Goal: Find specific fact: Find specific fact

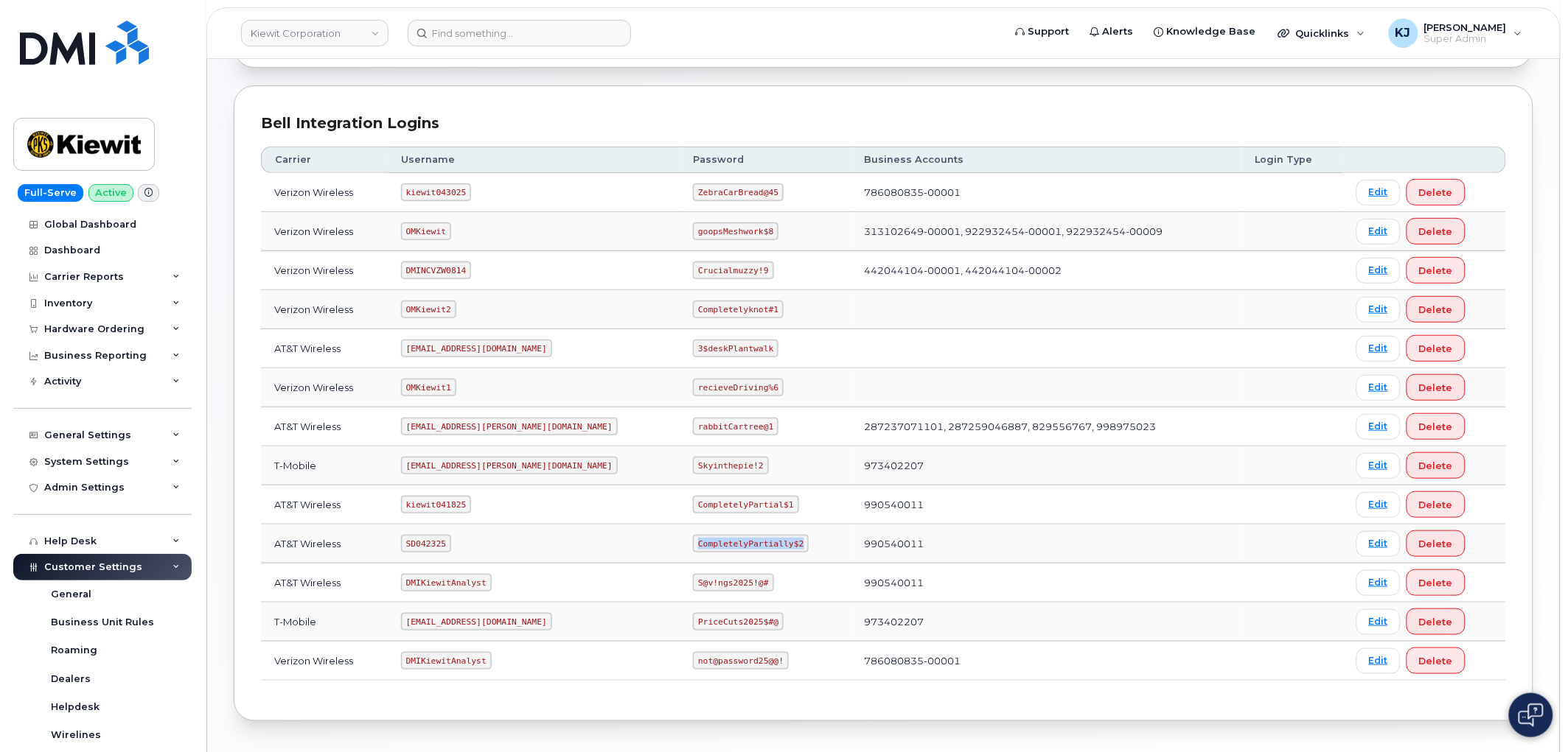
scroll to position [357, 0]
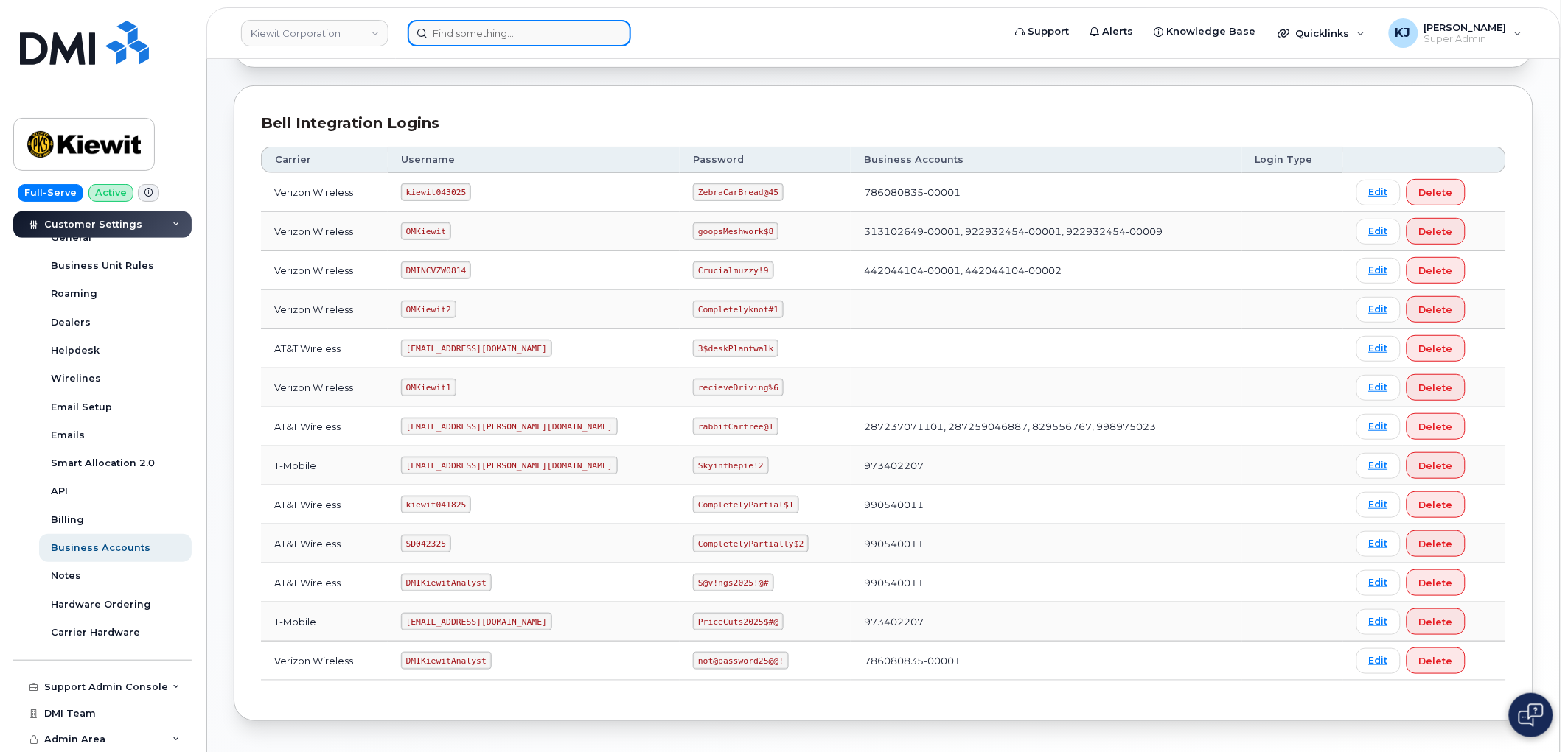
click at [473, 29] on input at bounding box center [519, 34] width 223 height 26
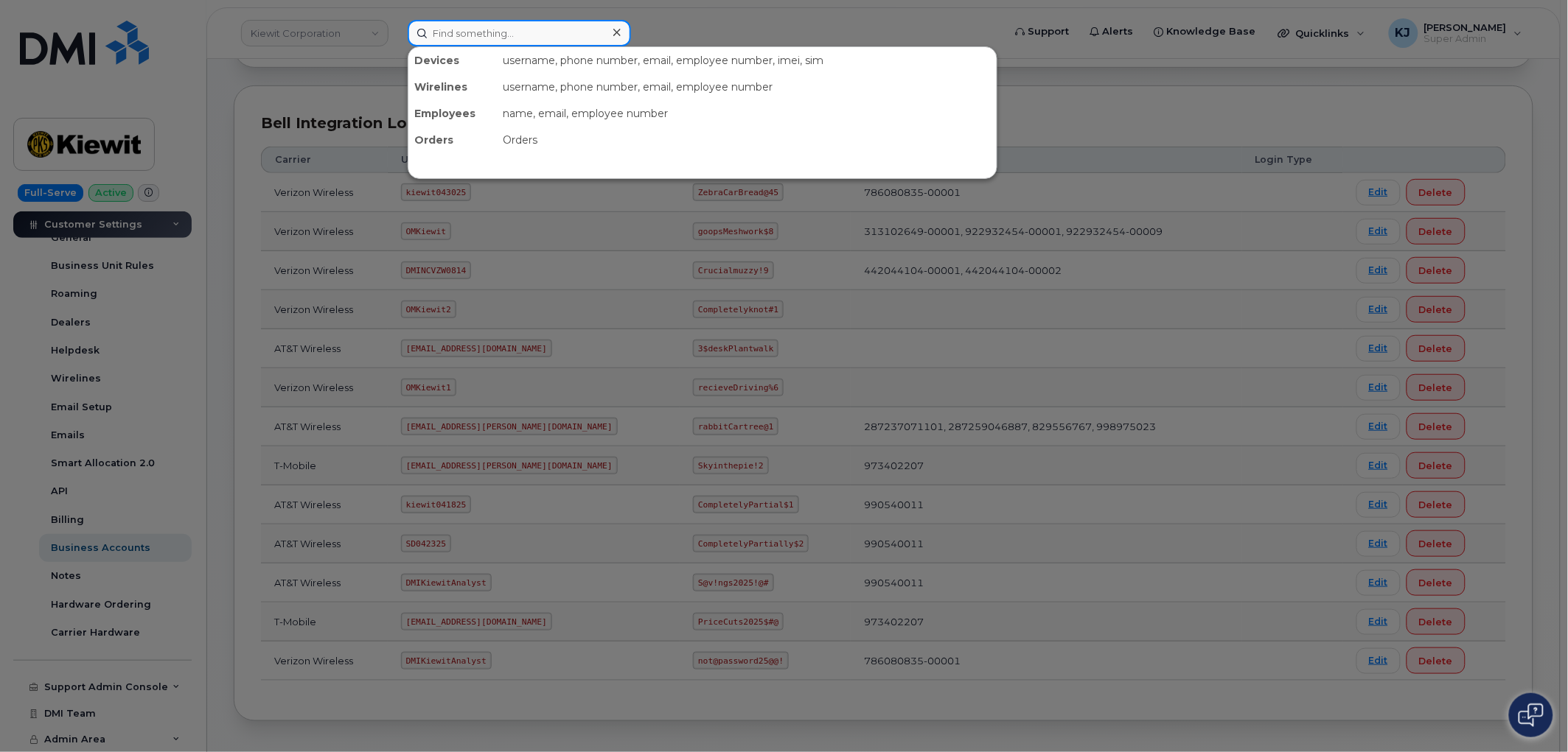
paste input "4155651358"
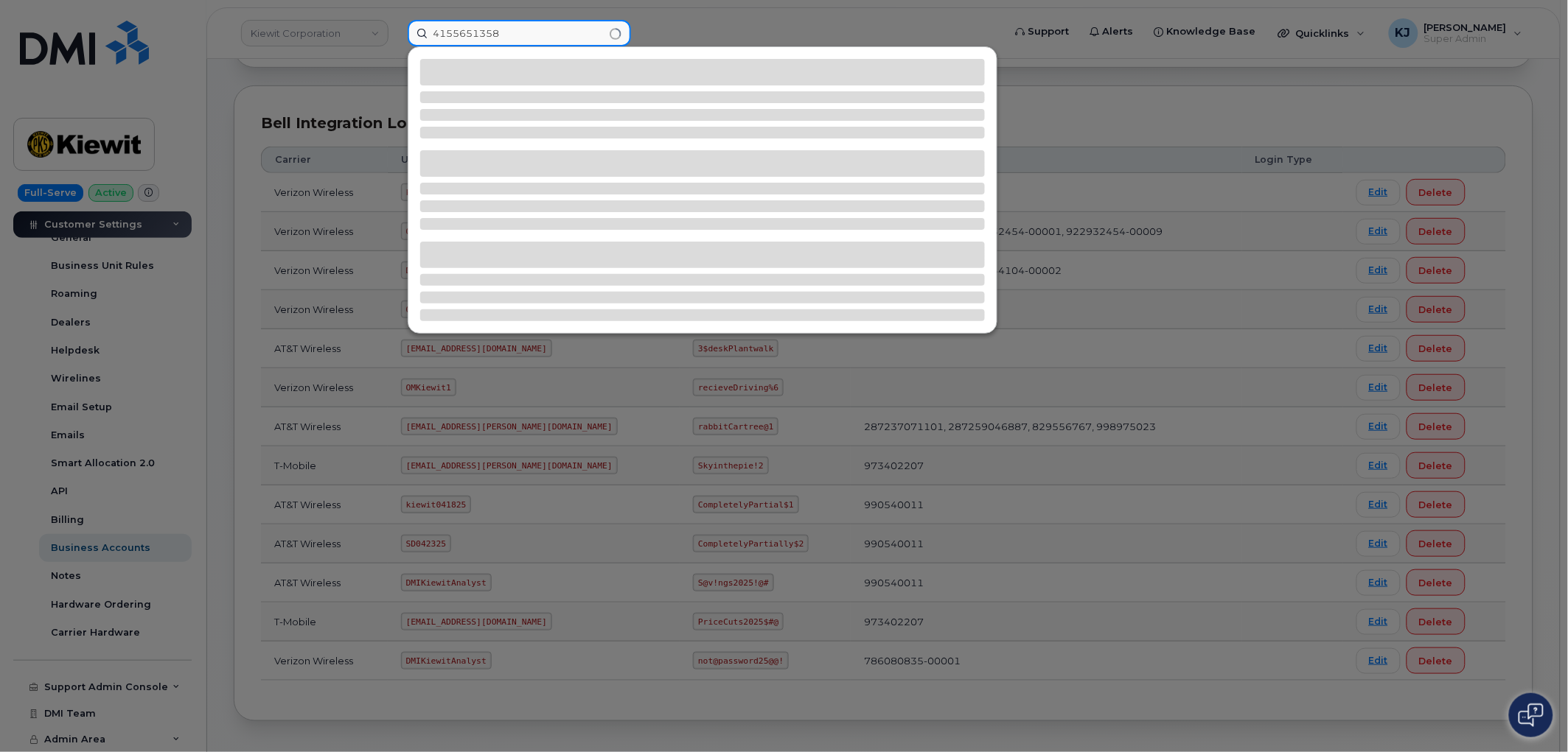
type input "4155651358"
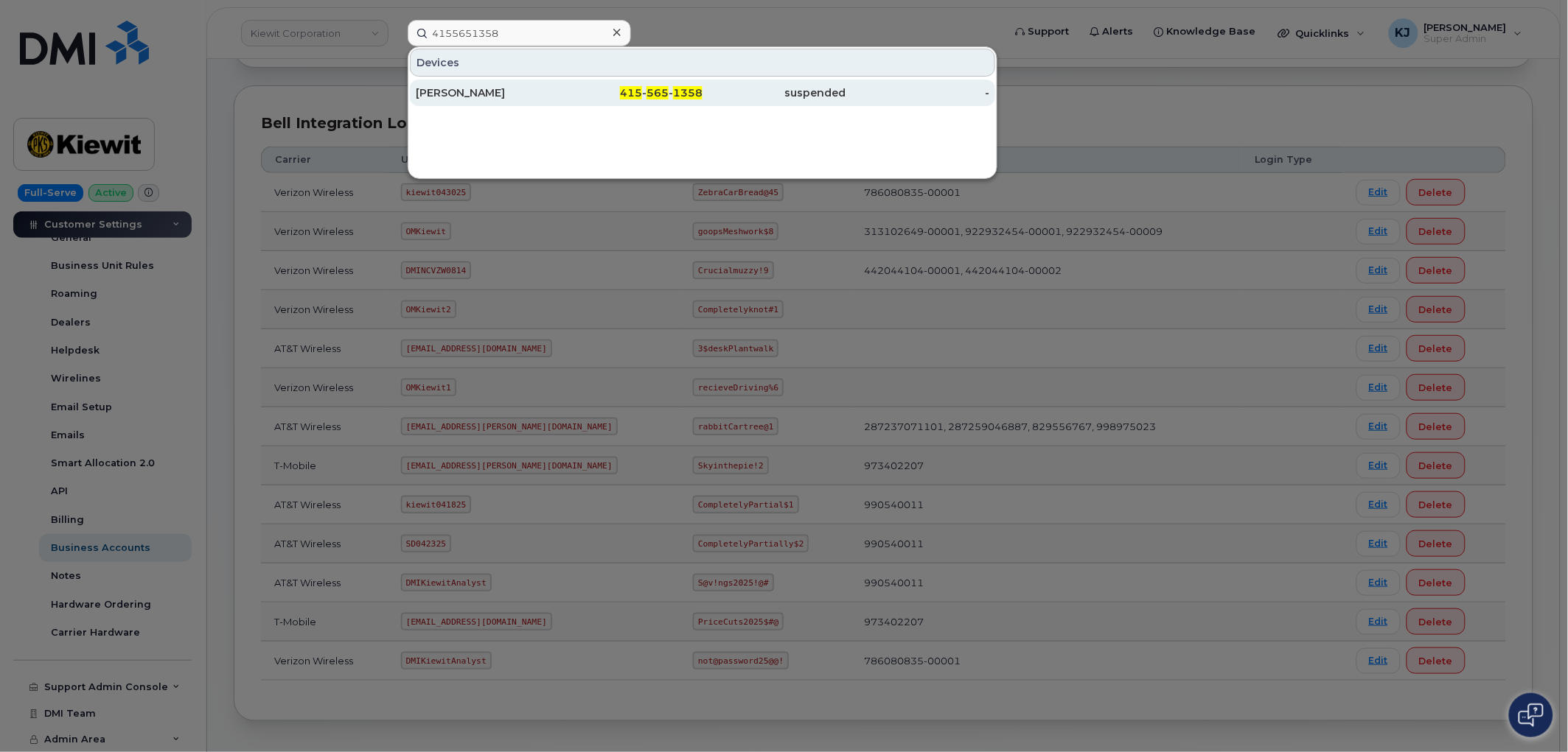
click at [703, 101] on div "415 - 565 - 1358" at bounding box center [774, 93] width 144 height 26
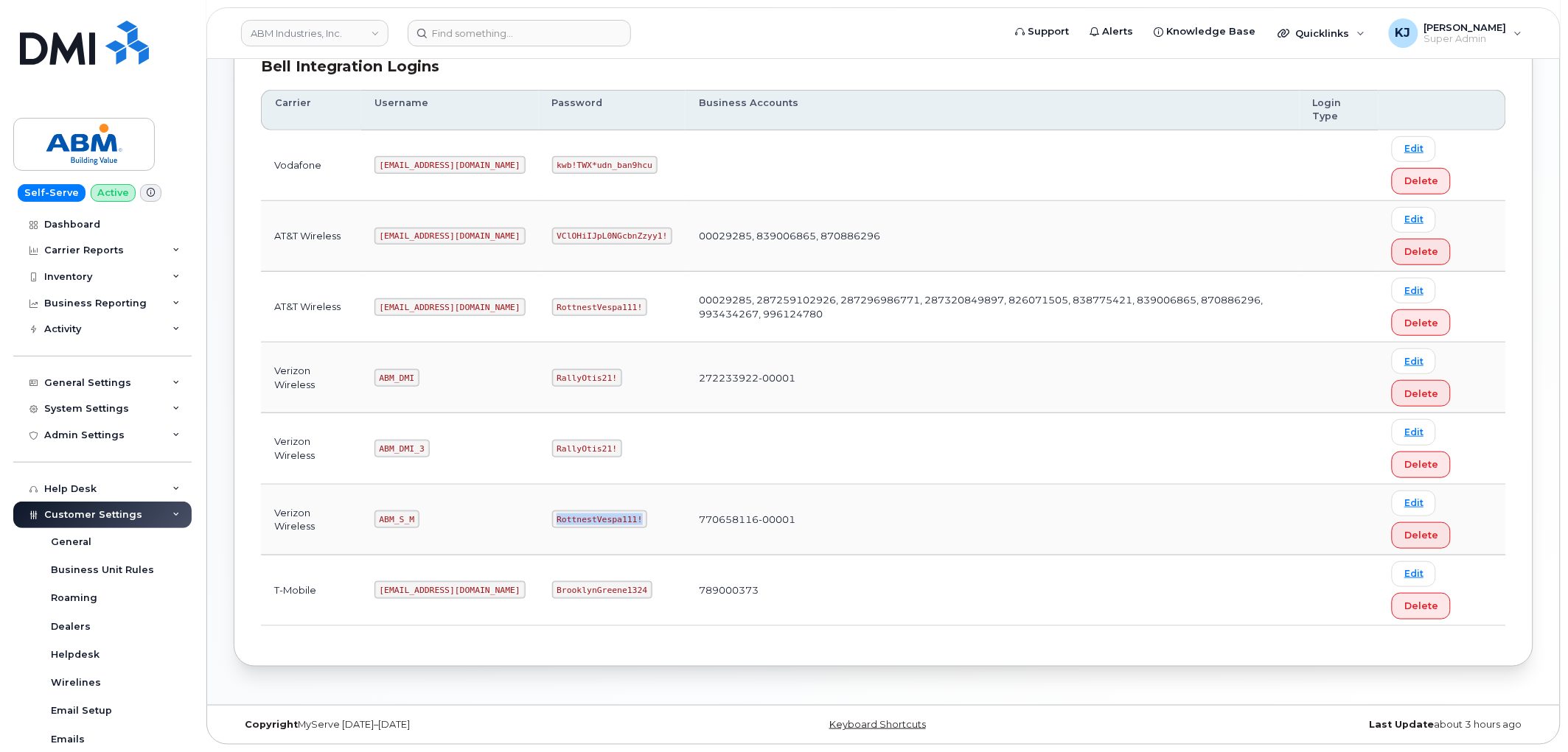
scroll to position [245, 0]
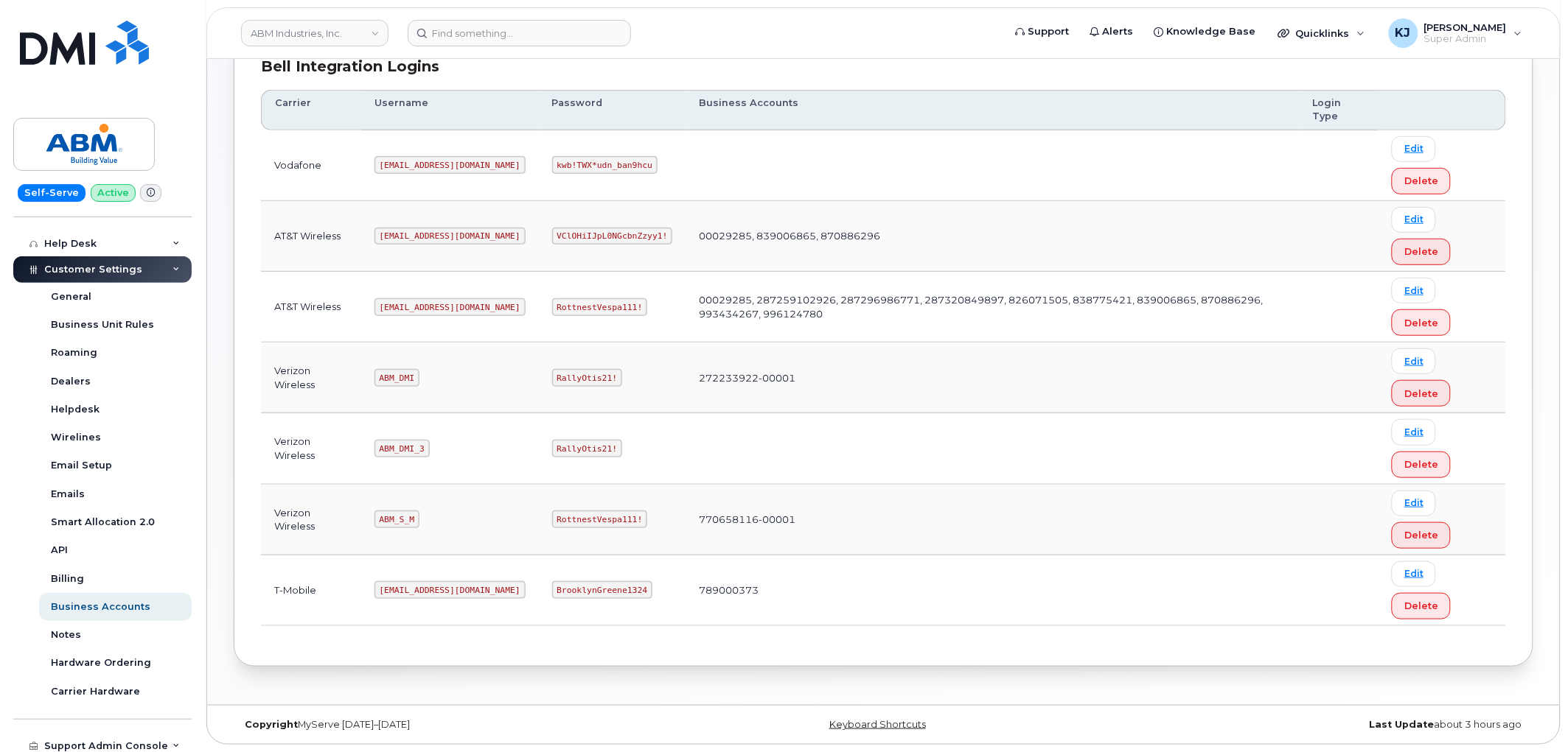
click at [388, 518] on code "ABM_S_M" at bounding box center [397, 519] width 45 height 18
copy code "ABM_S_M"
drag, startPoint x: 503, startPoint y: 518, endPoint x: 591, endPoint y: 524, distance: 88.2
click at [591, 524] on td "RottnestVespa111!" at bounding box center [612, 520] width 147 height 71
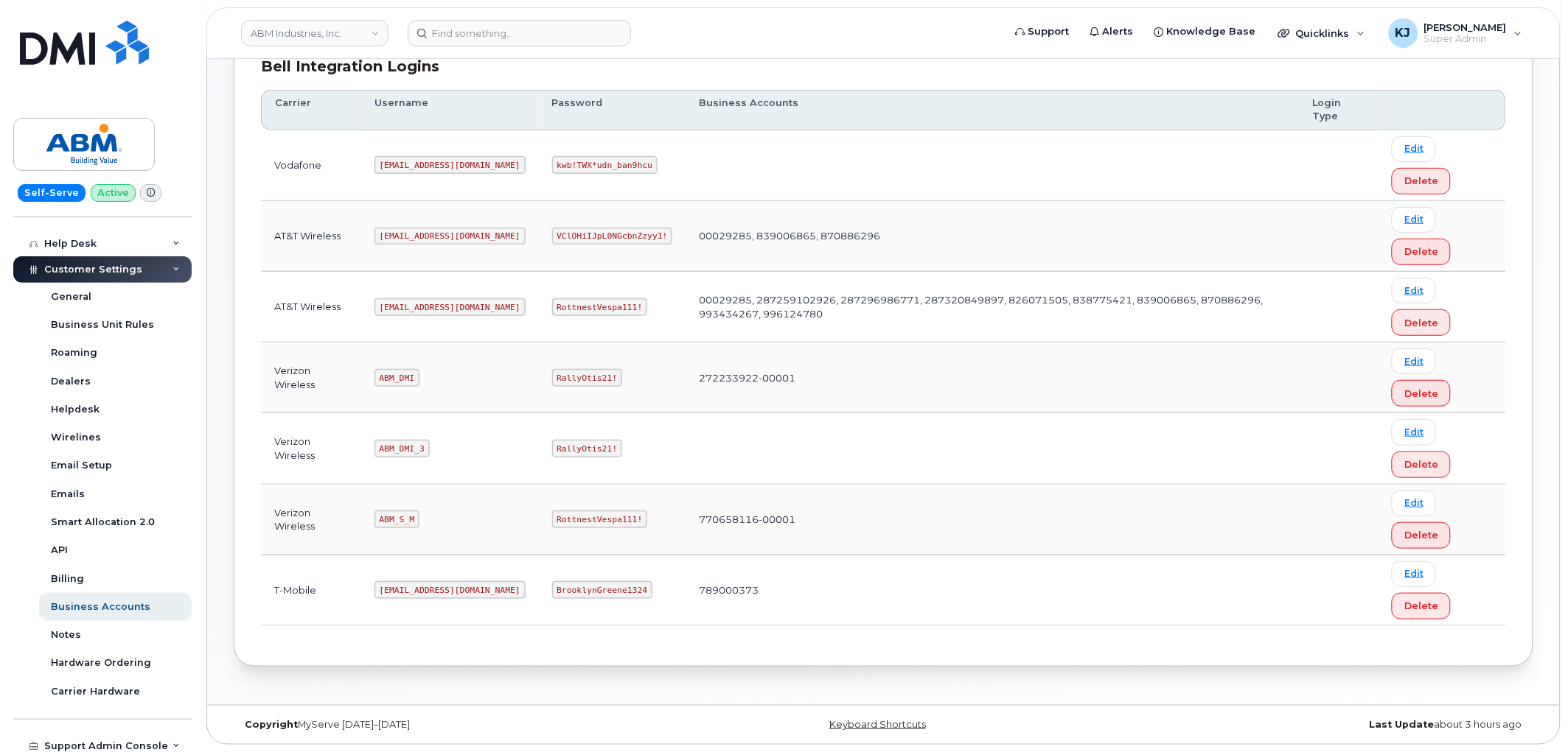
drag, startPoint x: 561, startPoint y: 507, endPoint x: 519, endPoint y: 518, distance: 43.4
click at [552, 518] on code "RottnestVespa111!" at bounding box center [600, 519] width 96 height 18
drag, startPoint x: 505, startPoint y: 512, endPoint x: 586, endPoint y: 524, distance: 81.9
click at [586, 524] on code "RottnestVespa111!" at bounding box center [600, 519] width 96 height 18
copy code "RottnestVespa111!"
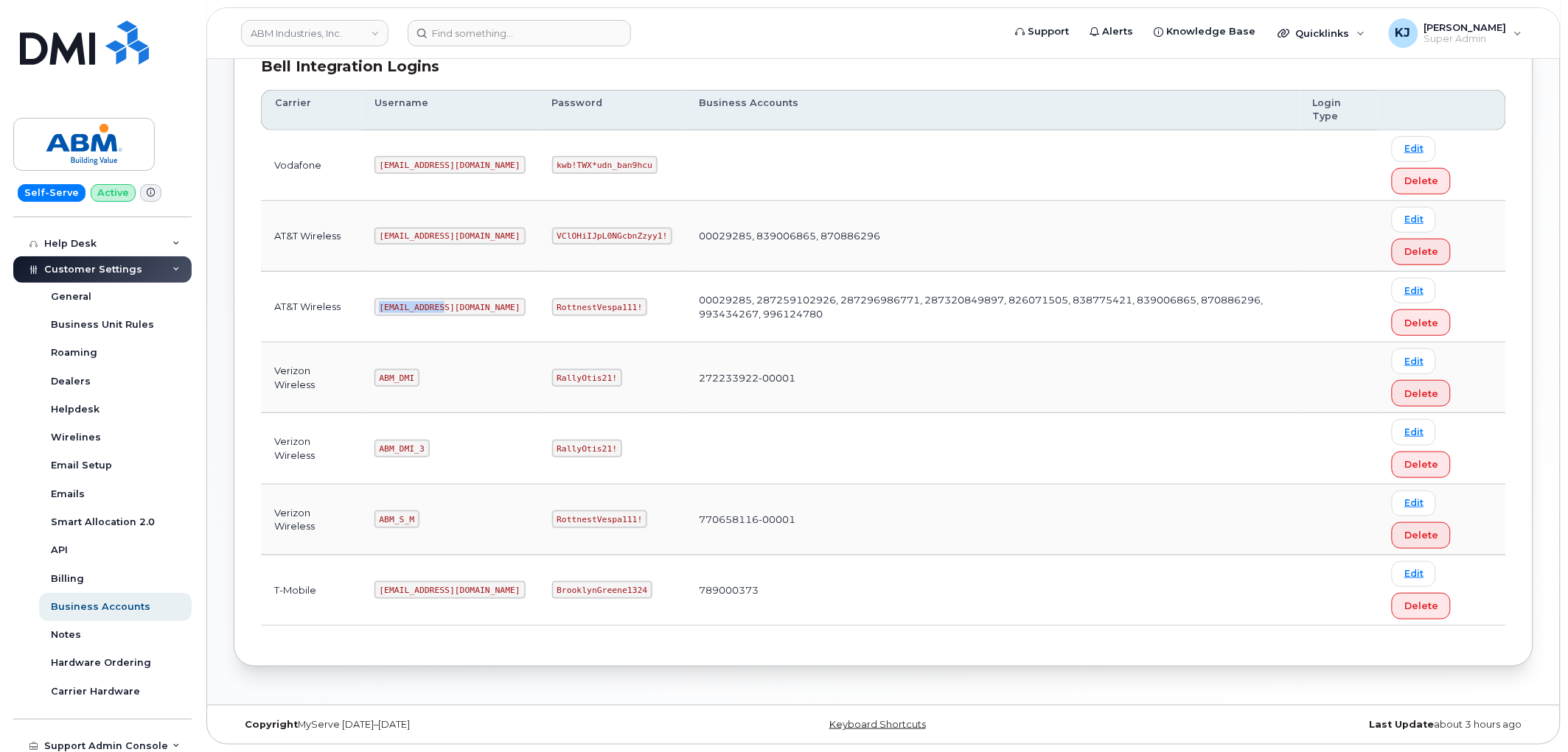
drag, startPoint x: 381, startPoint y: 300, endPoint x: 466, endPoint y: 305, distance: 85.1
click at [466, 305] on td "[EMAIL_ADDRESS][DOMAIN_NAME]" at bounding box center [450, 307] width 177 height 71
copy code "[EMAIL_ADDRESS][DOMAIN_NAME]"
drag, startPoint x: 506, startPoint y: 303, endPoint x: 609, endPoint y: 317, distance: 103.9
click at [609, 317] on td "RottnestVespa111!" at bounding box center [612, 307] width 147 height 71
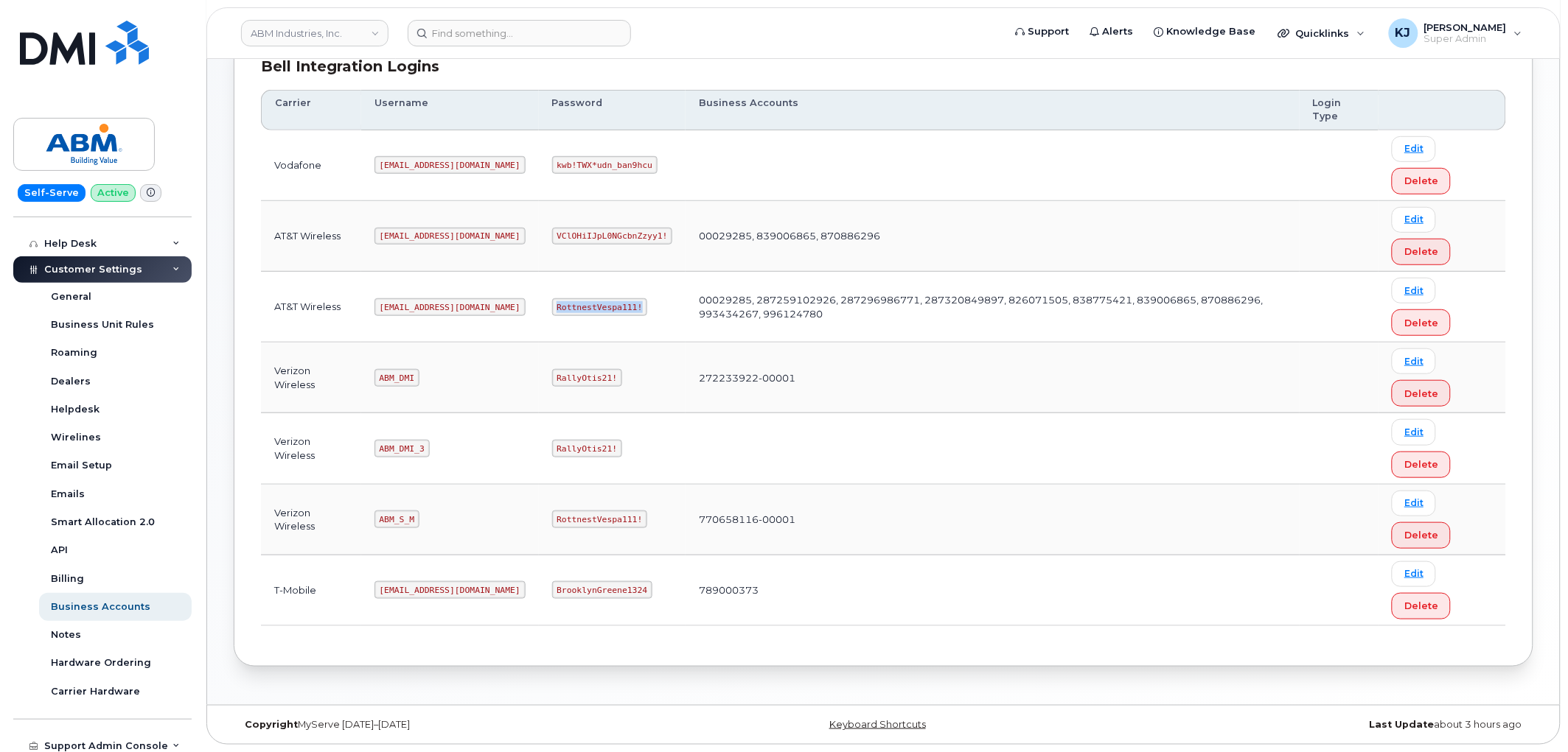
copy code "RottnestVespa111!"
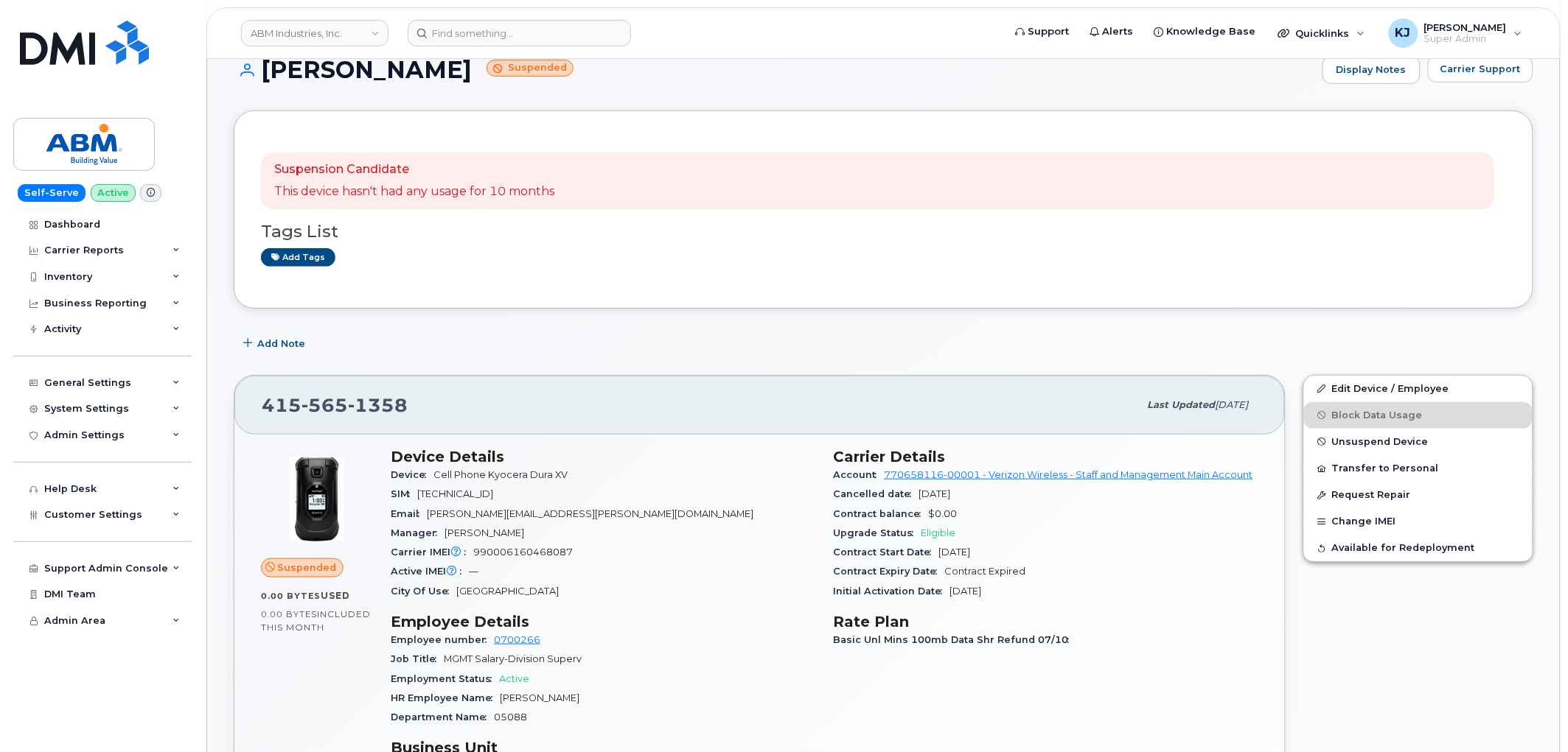
scroll to position [126, 0]
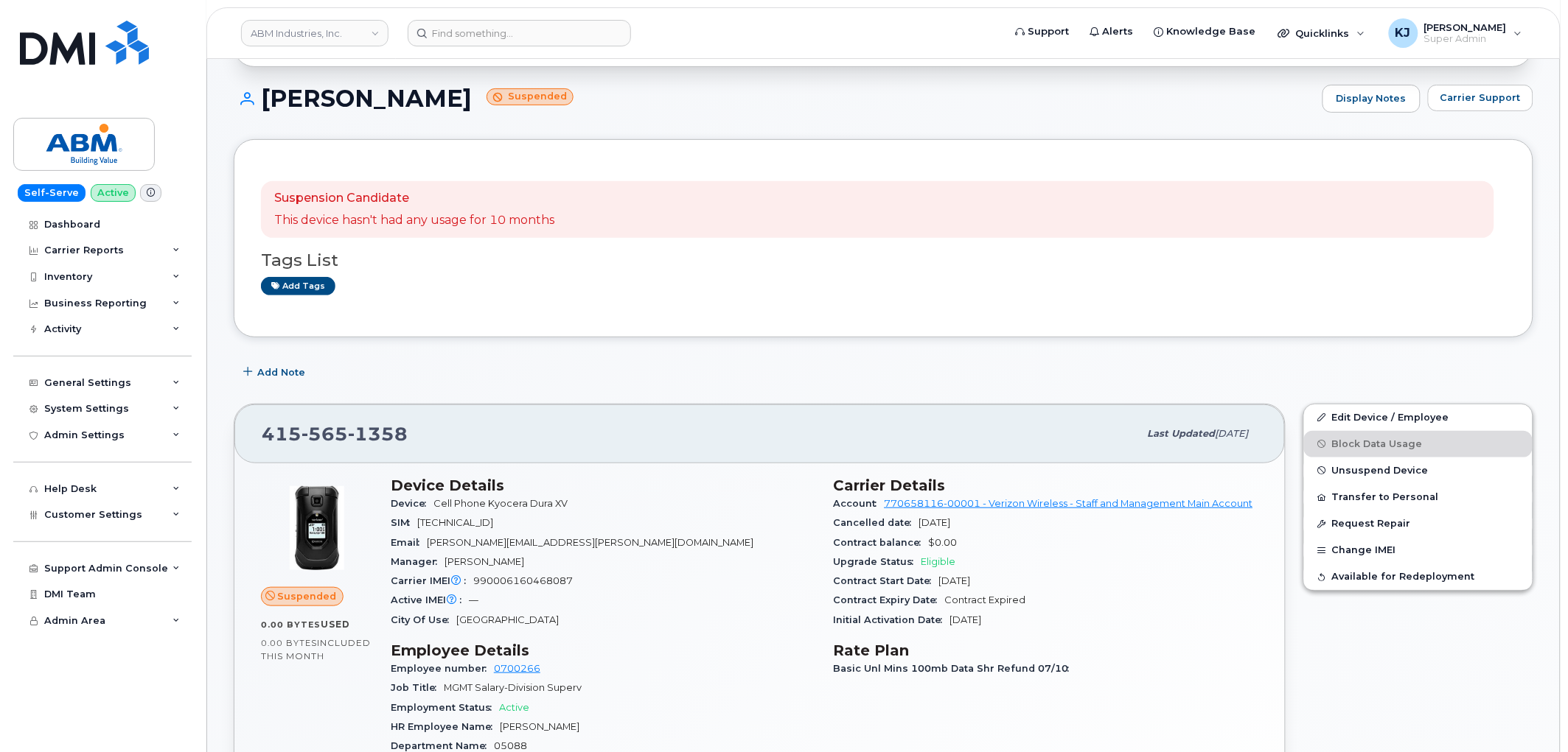
drag, startPoint x: 832, startPoint y: 480, endPoint x: 1051, endPoint y: 619, distance: 259.4
click at [1051, 619] on div "Carrier Details Account 770658116-00001 - Verizon Wireless - Staff and Manageme…" at bounding box center [1046, 694] width 443 height 452
copy section "Carrier Details Account 770658116-00001 - Verizon Wireless - Staff and Manageme…"
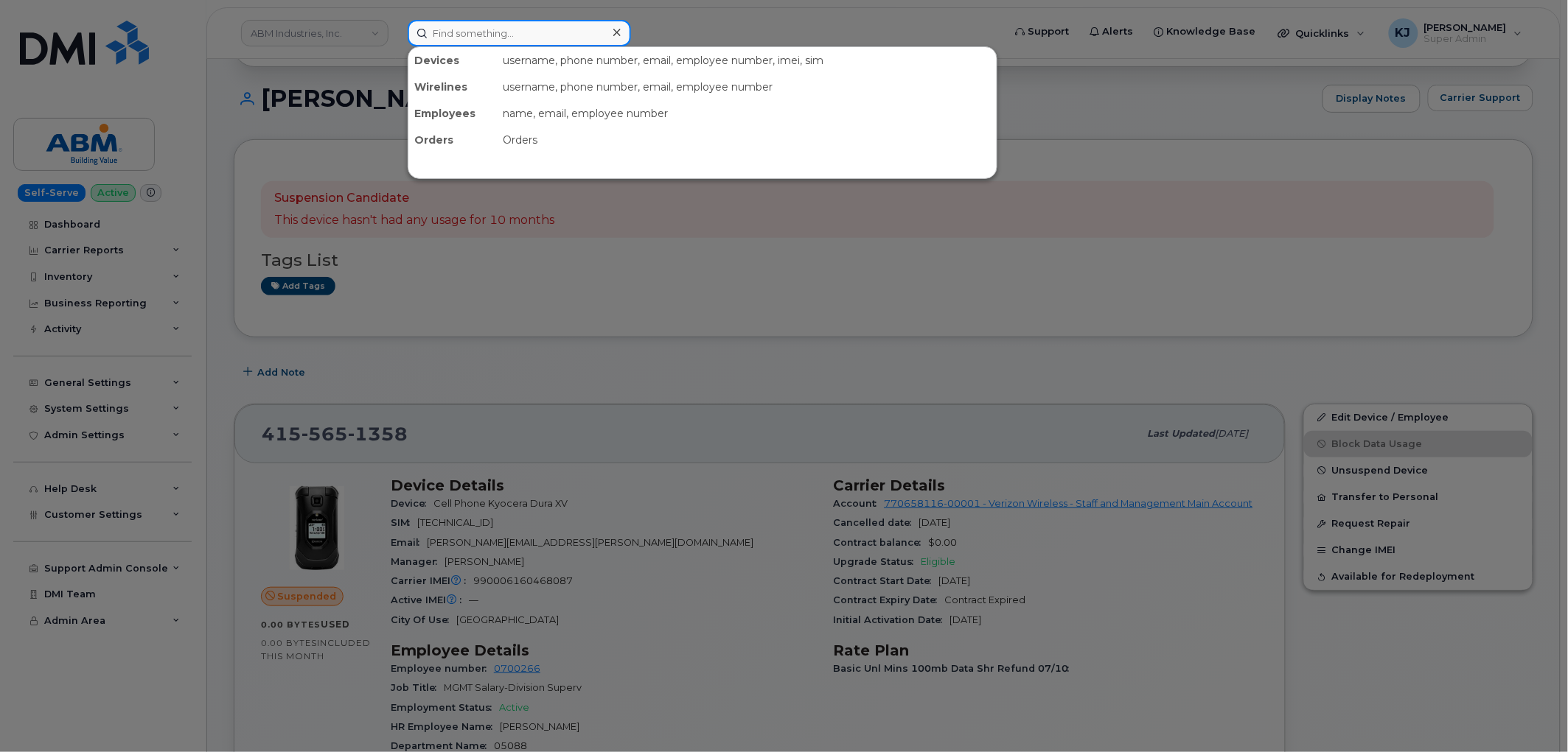
click at [510, 27] on input at bounding box center [519, 34] width 223 height 26
paste input "4155317687"
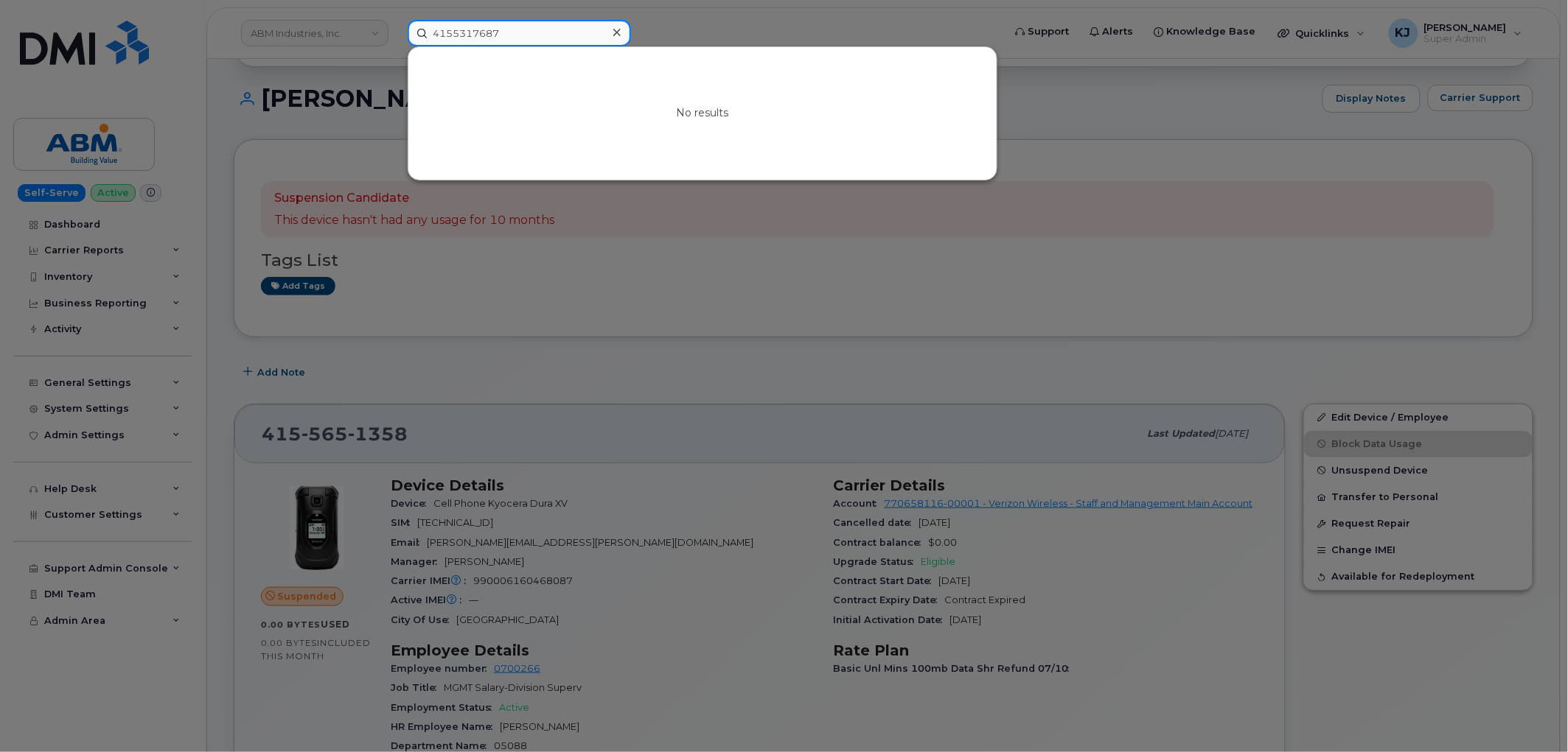
type input "4155317687"
click at [616, 30] on icon at bounding box center [616, 32] width 7 height 11
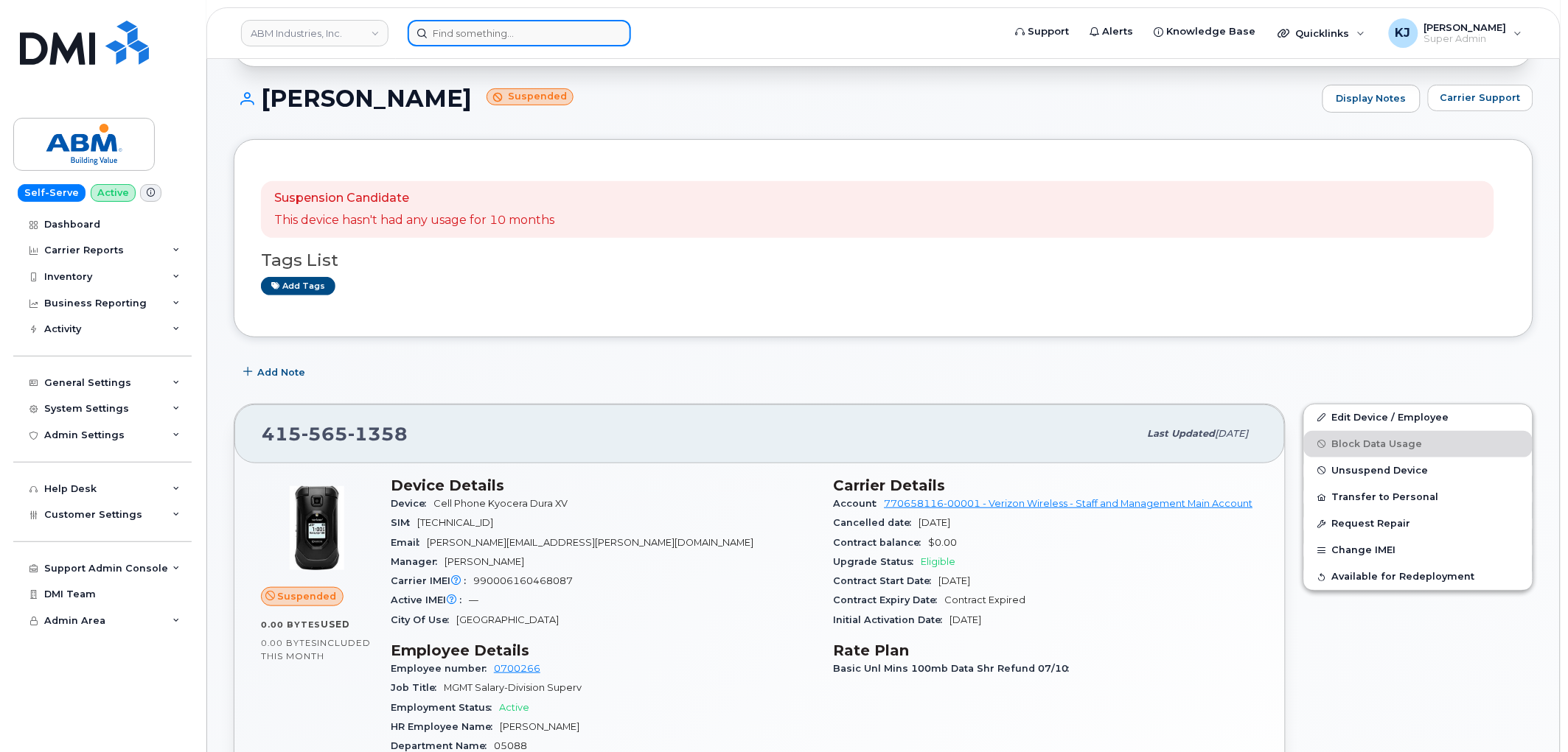
click at [459, 34] on input at bounding box center [519, 34] width 223 height 26
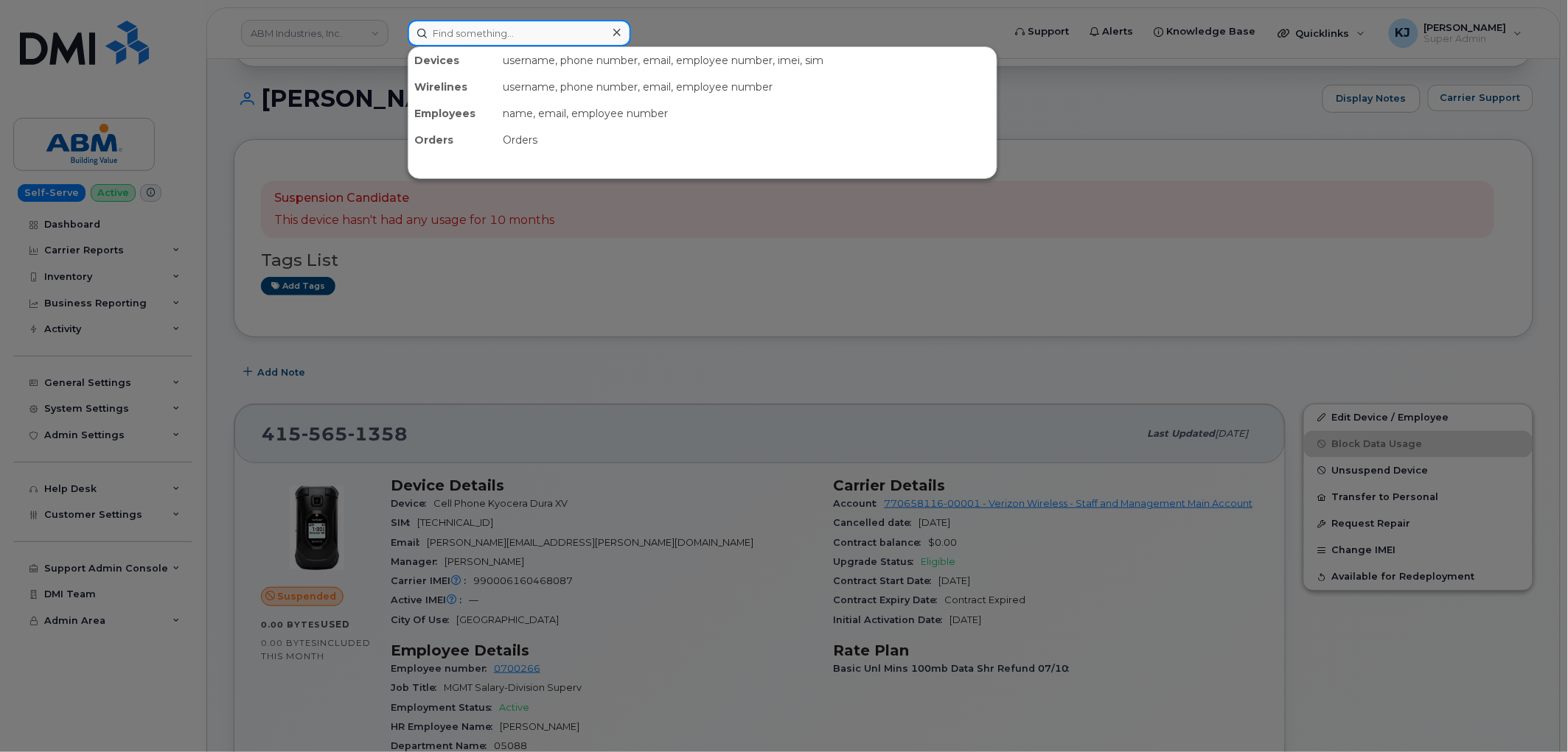
paste input "6788601676"
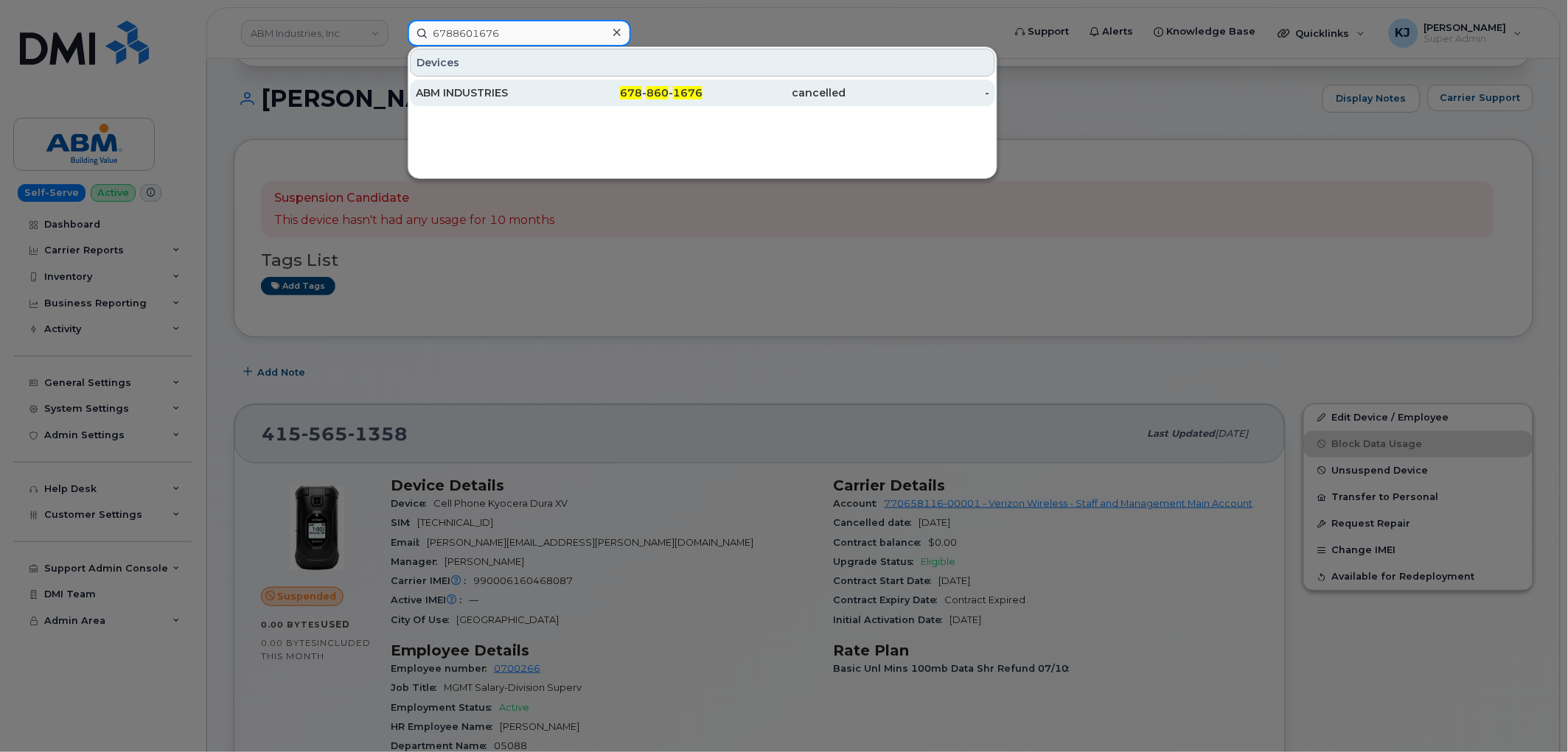
type input "6788601676"
click at [575, 96] on div "678 - 860 - 1676" at bounding box center [631, 93] width 144 height 15
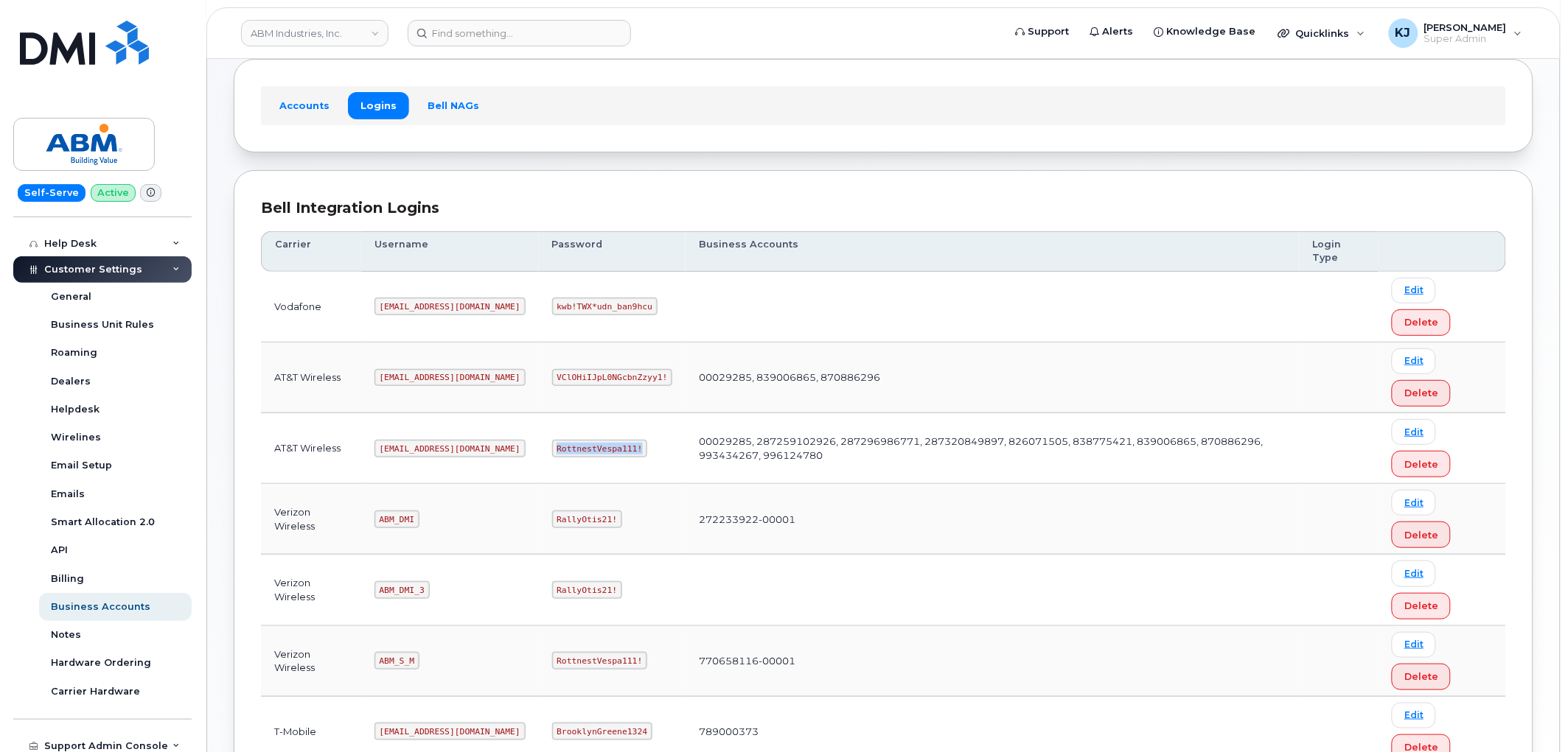
scroll to position [222, 0]
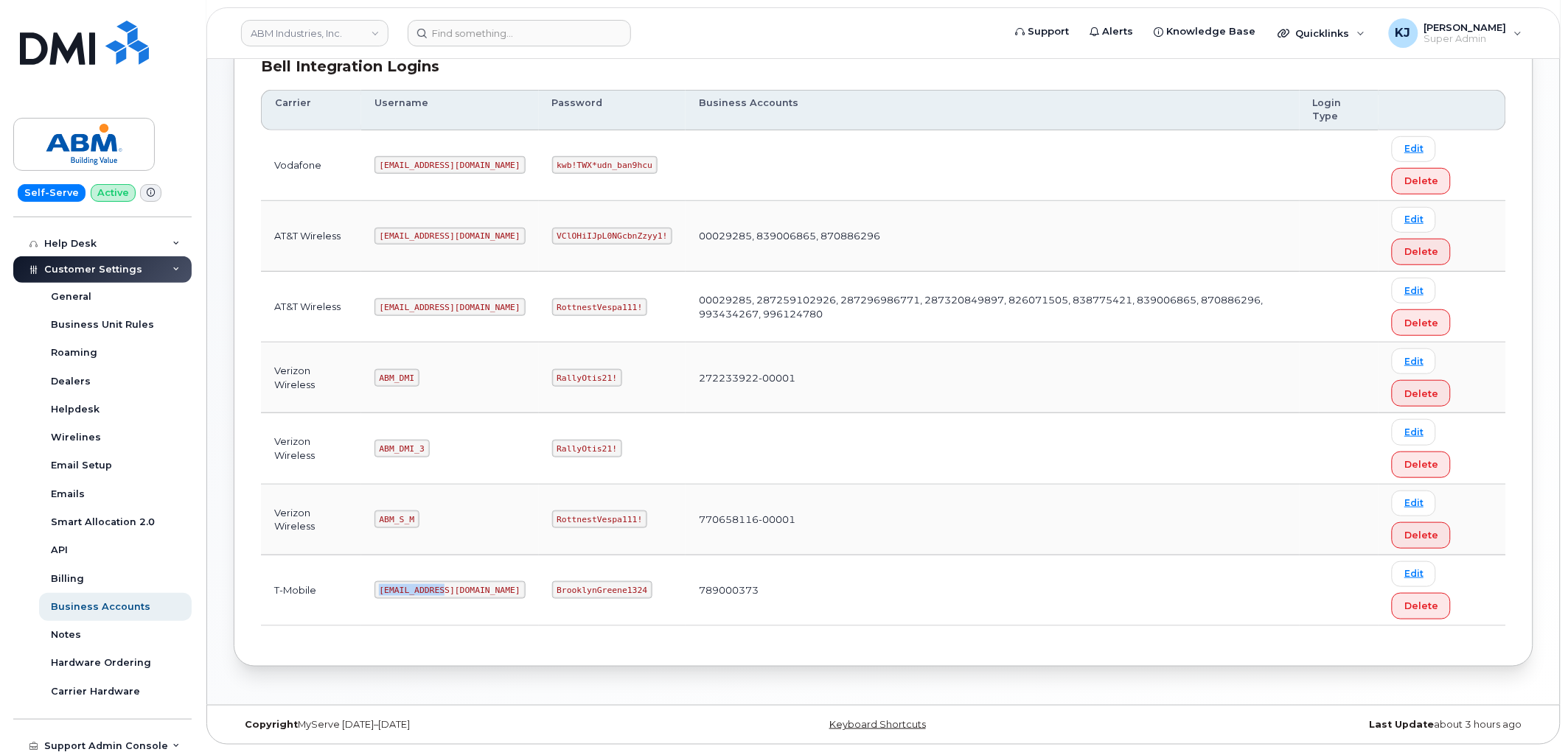
drag, startPoint x: 379, startPoint y: 588, endPoint x: 452, endPoint y: 591, distance: 73.1
click at [452, 591] on td "abm@dminc.com" at bounding box center [450, 591] width 177 height 71
copy code "abm@dminc.com"
drag, startPoint x: 505, startPoint y: 586, endPoint x: 591, endPoint y: 599, distance: 87.0
click at [591, 599] on td "BrooklynGreene1324" at bounding box center [612, 591] width 147 height 71
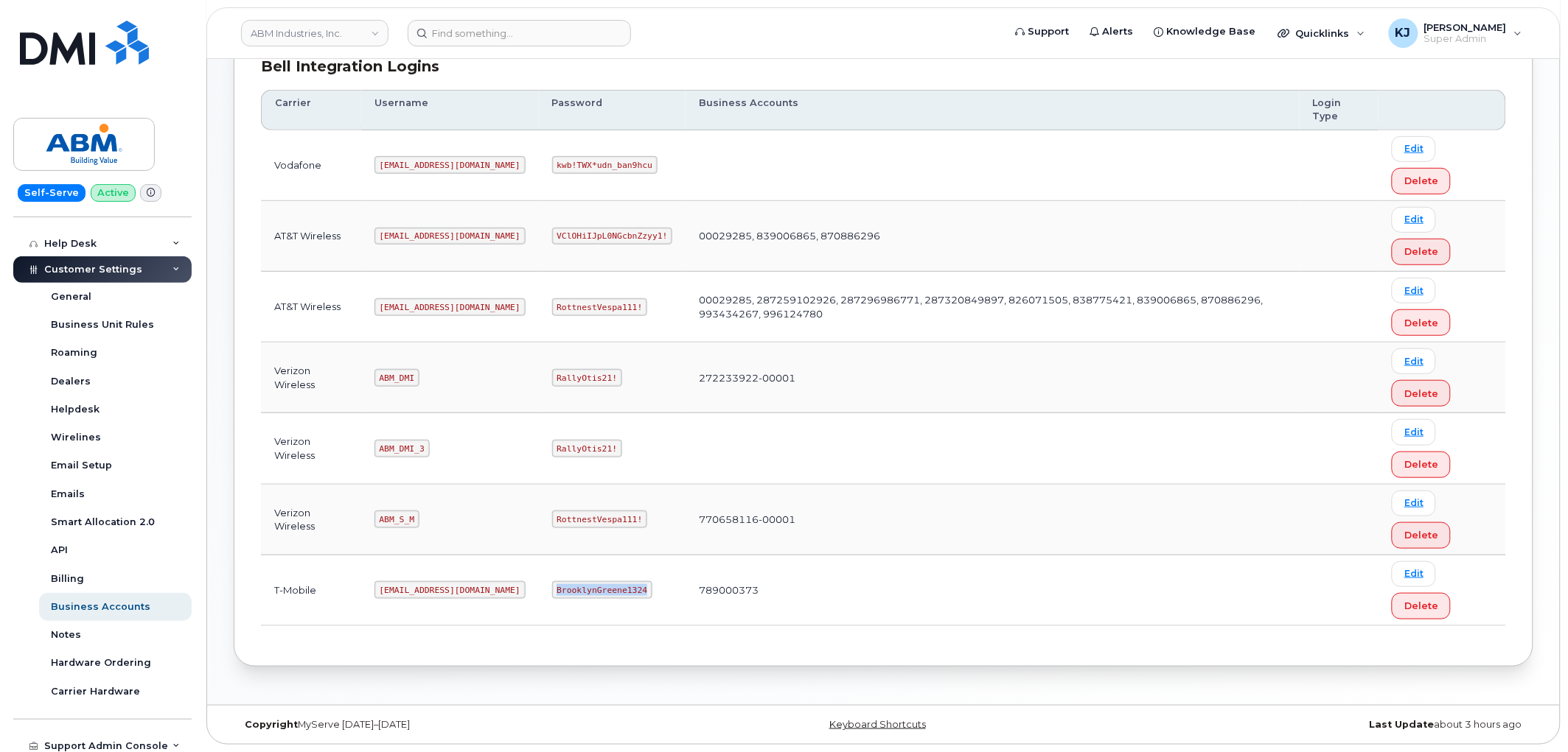
copy code "BrooklynGreene1324"
drag, startPoint x: 379, startPoint y: 590, endPoint x: 441, endPoint y: 595, distance: 62.2
click at [441, 595] on code "abm@dminc.com" at bounding box center [450, 590] width 151 height 18
copy code "abm@dminc.com"
drag, startPoint x: 506, startPoint y: 585, endPoint x: 588, endPoint y: 585, distance: 82.0
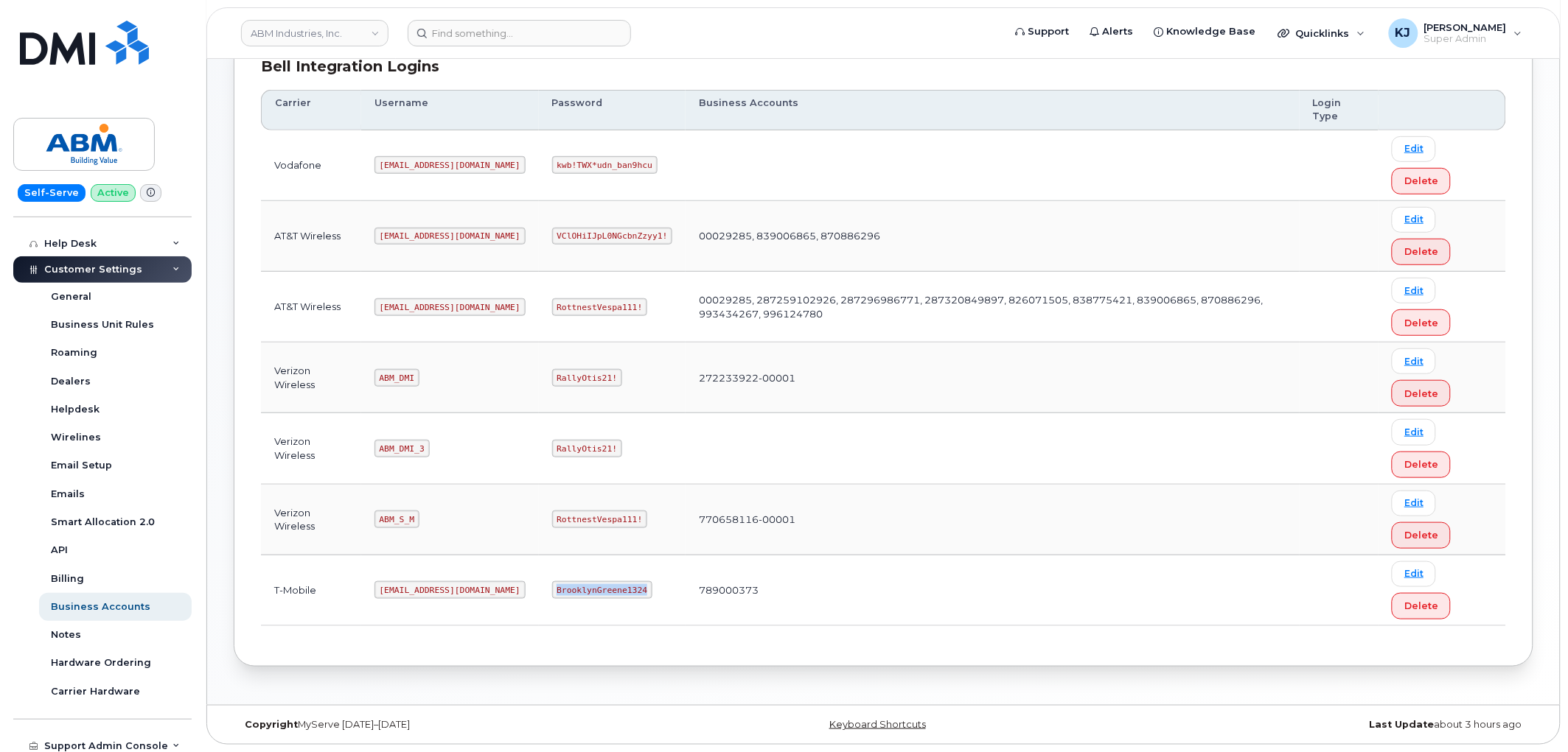
click at [588, 585] on code "BrooklynGreene1324" at bounding box center [602, 590] width 101 height 18
copy code "BrooklynGreene1324"
drag, startPoint x: 379, startPoint y: 304, endPoint x: 452, endPoint y: 308, distance: 73.1
click at [452, 308] on td "abm@dminc.com" at bounding box center [450, 307] width 177 height 71
copy code "abm@dminc.com"
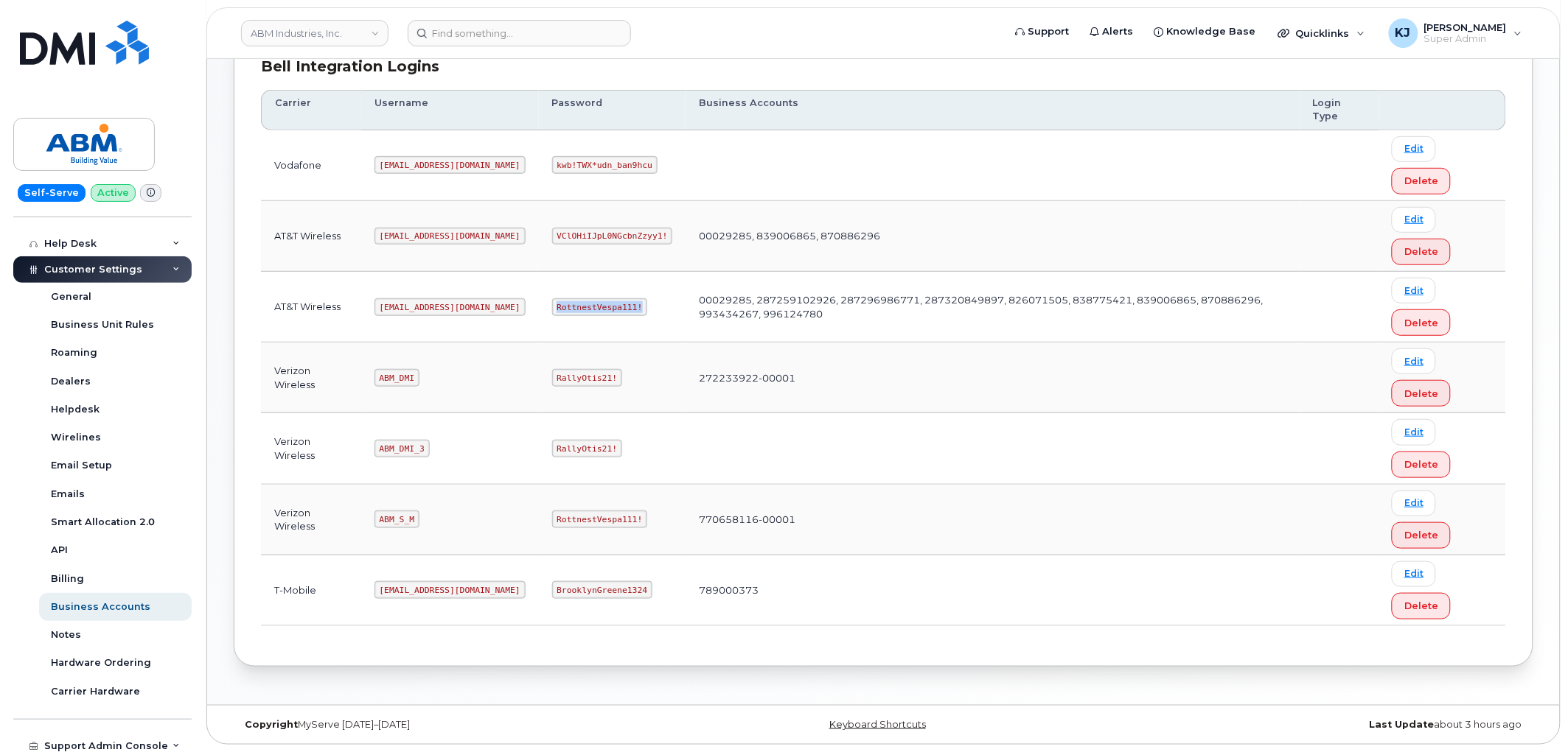
drag, startPoint x: 504, startPoint y: 303, endPoint x: 586, endPoint y: 309, distance: 82.2
click at [586, 309] on code "RottnestVespa111!" at bounding box center [600, 308] width 96 height 18
copy code "RottnestVespa111!"
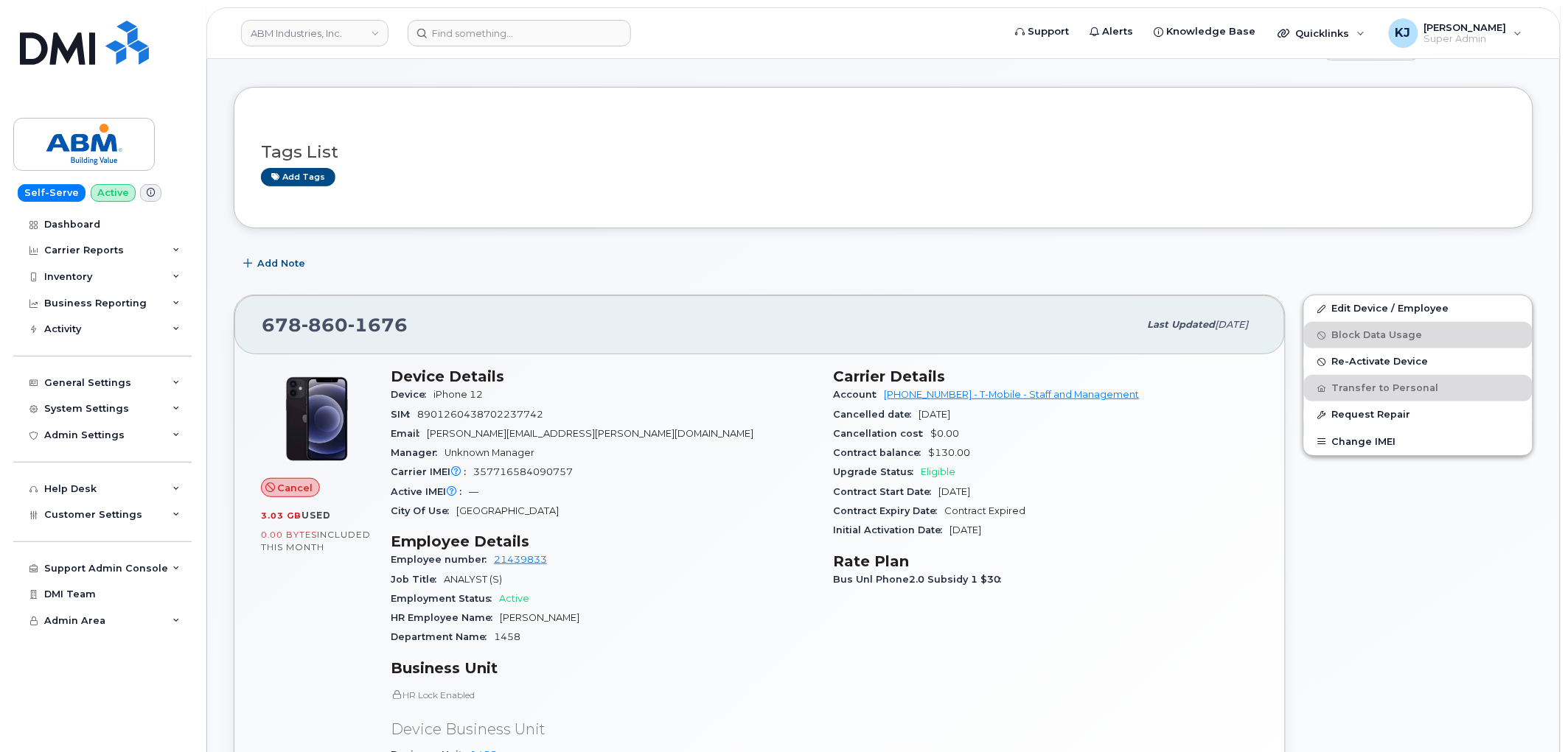
scroll to position [82, 0]
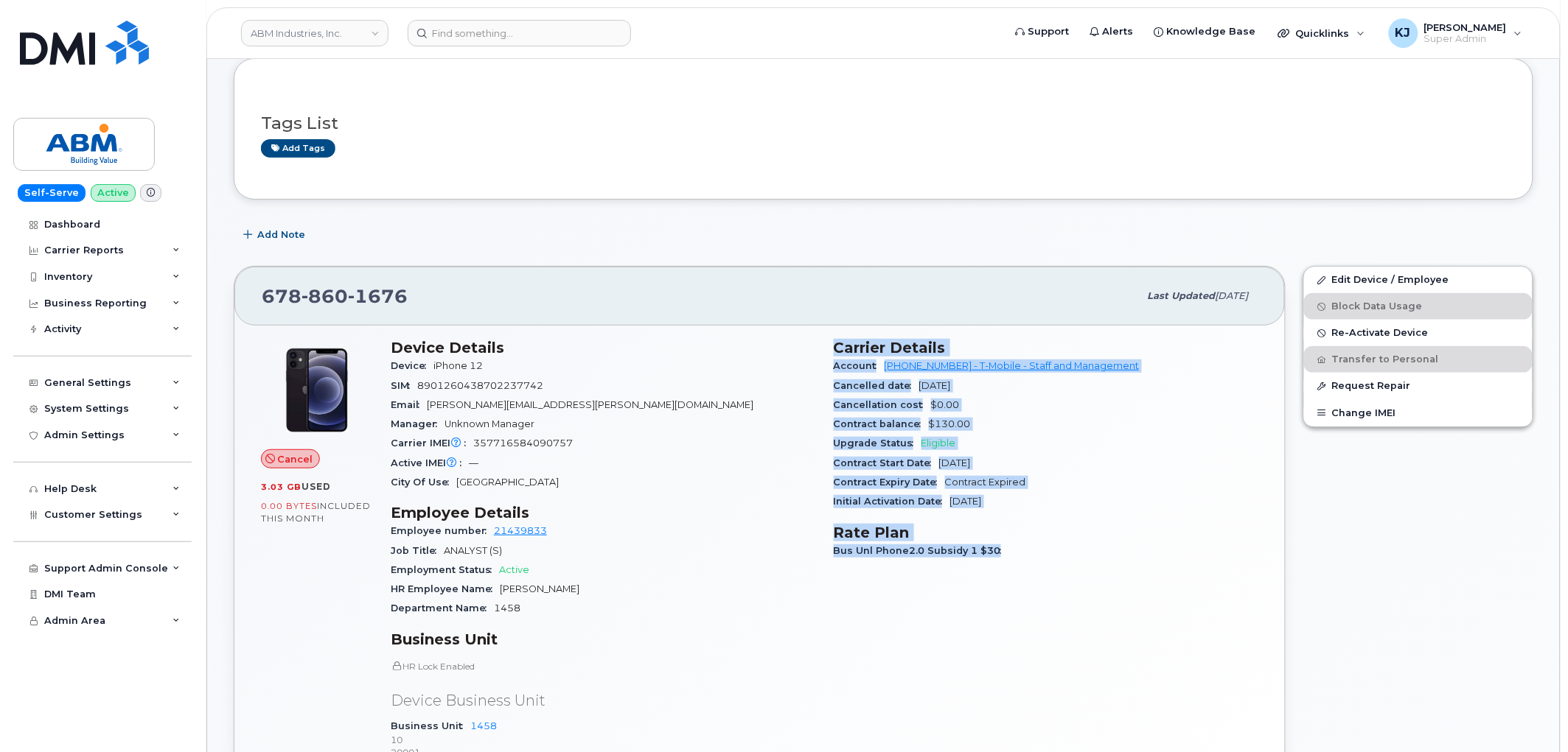
drag, startPoint x: 827, startPoint y: 348, endPoint x: 1026, endPoint y: 548, distance: 282.1
click at [1026, 548] on div "Carrier Details Account [PHONE_NUMBER] - T-Mobile - Staff and Management Cancel…" at bounding box center [1046, 555] width 443 height 452
copy div "Carrier Details Account [PHONE_NUMBER] - T-Mobile - Staff and Management Cancel…"
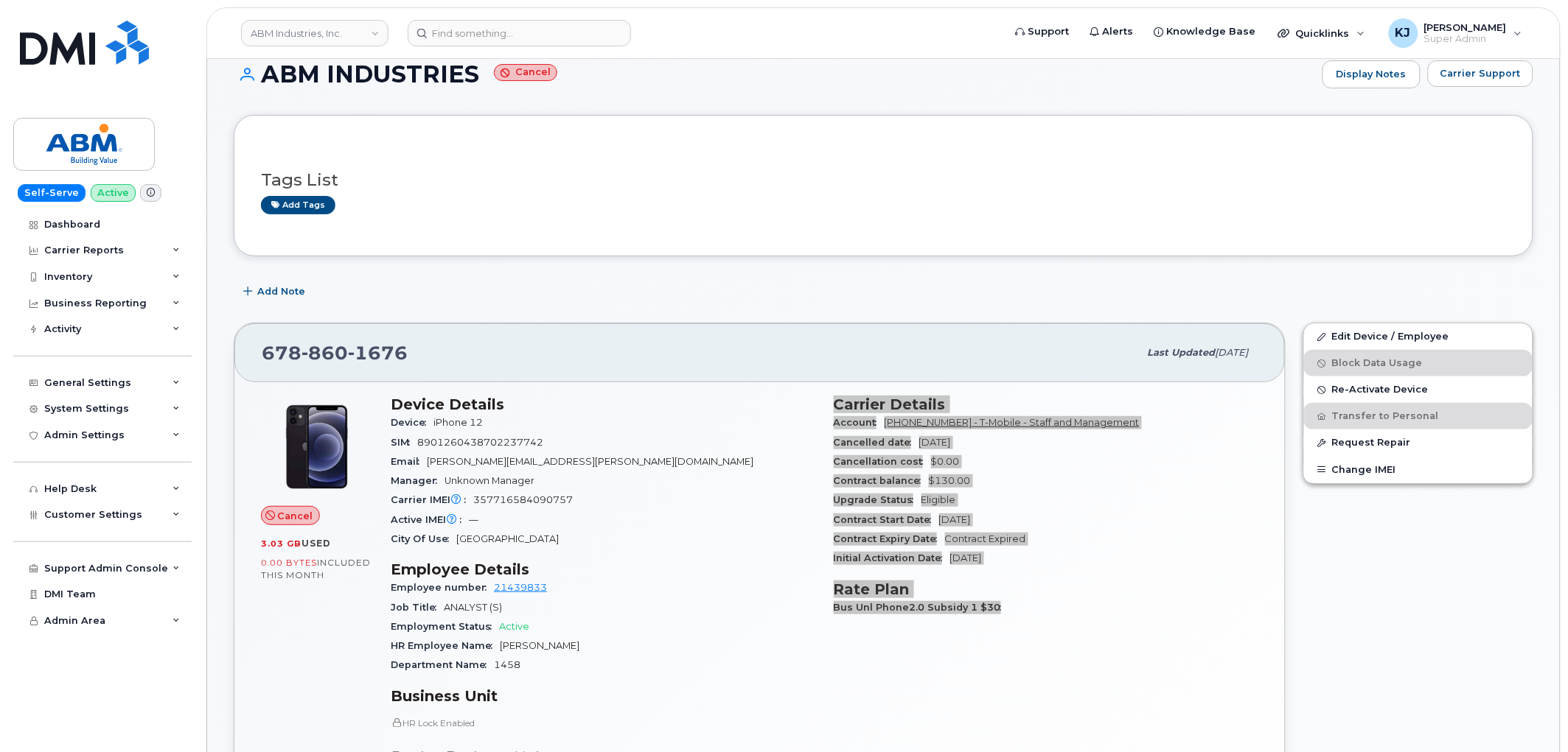
scroll to position [0, 0]
